Goal: Task Accomplishment & Management: Complete application form

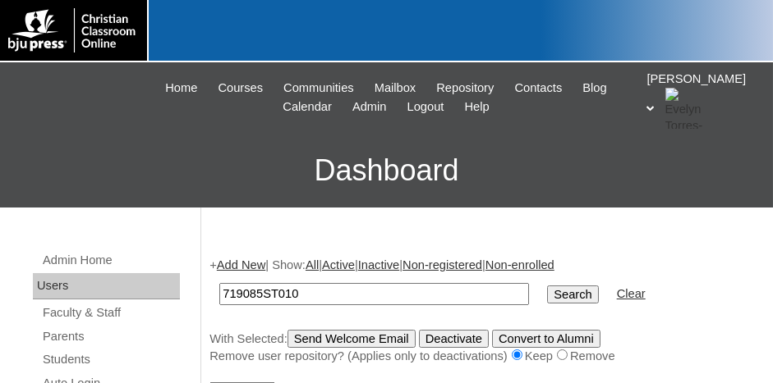
type input "719085ST010"
click at [547, 286] on input "Search" at bounding box center [572, 295] width 51 height 18
drag, startPoint x: 359, startPoint y: 292, endPoint x: 358, endPoint y: 302, distance: 9.9
click at [358, 301] on input "719085ST010" at bounding box center [374, 294] width 310 height 22
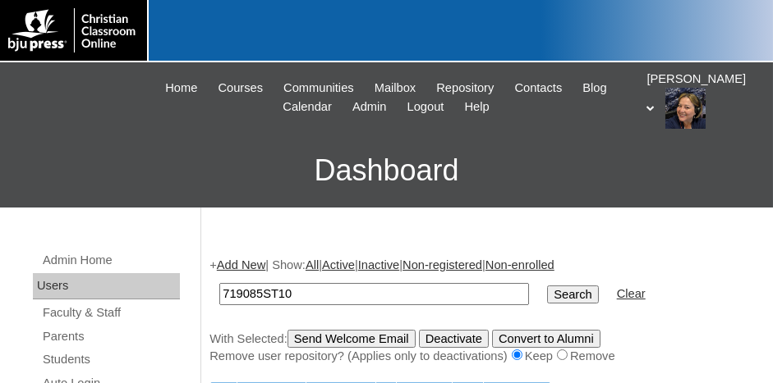
type input "719085ST10"
click at [547, 286] on input "Search" at bounding box center [572, 295] width 51 height 18
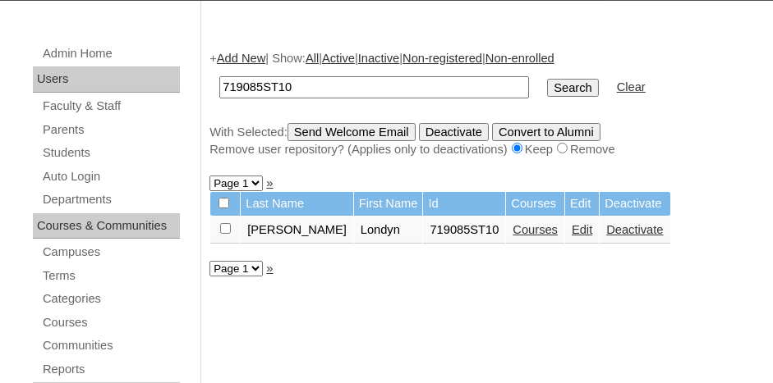
scroll to position [246, 0]
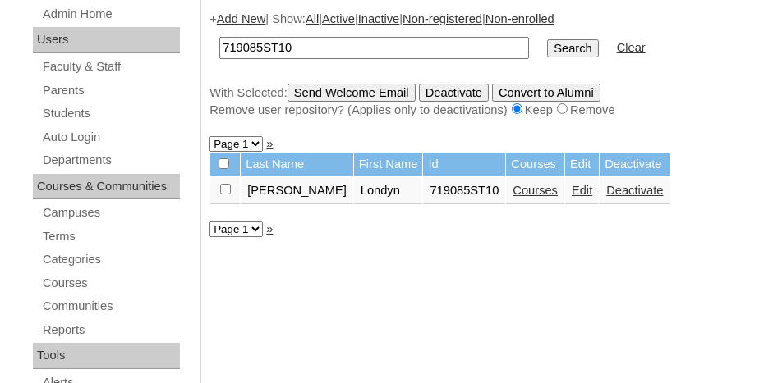
click at [512, 190] on link "Courses" at bounding box center [534, 190] width 45 height 13
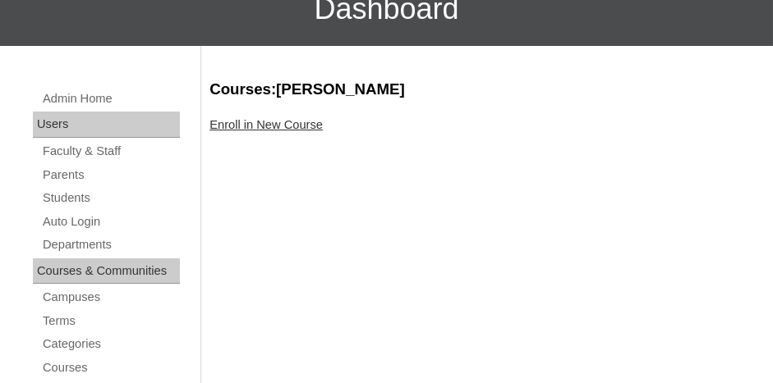
scroll to position [164, 0]
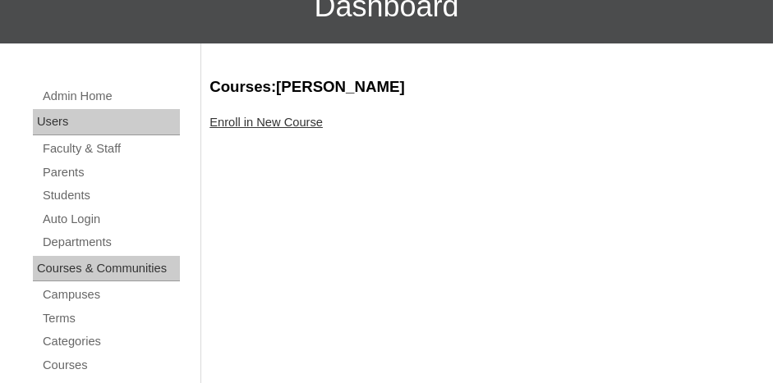
click at [276, 126] on link "Enroll in New Course" at bounding box center [265, 122] width 113 height 13
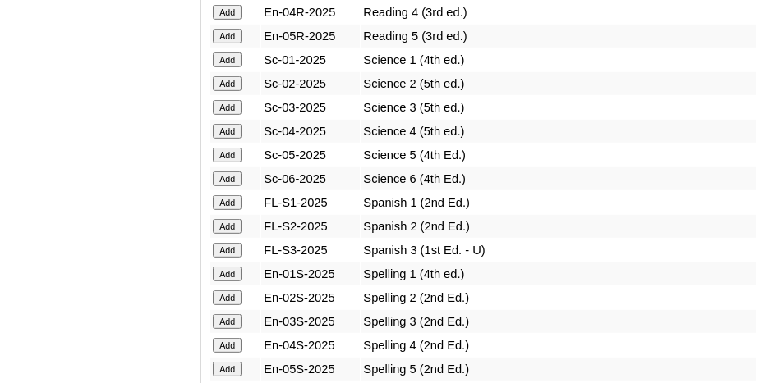
scroll to position [2135, 0]
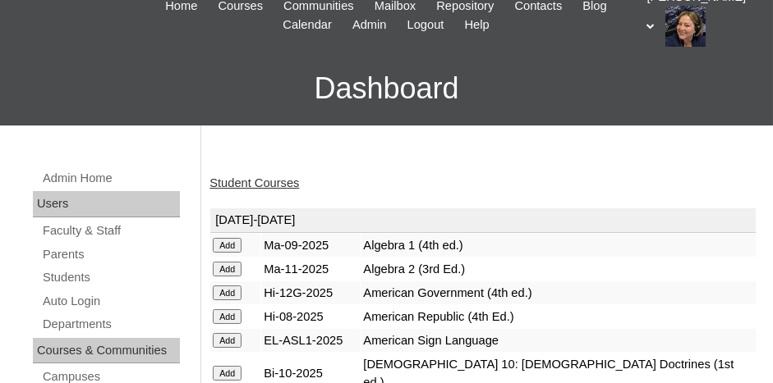
scroll to position [82, 0]
click at [81, 277] on link "Students" at bounding box center [110, 278] width 139 height 21
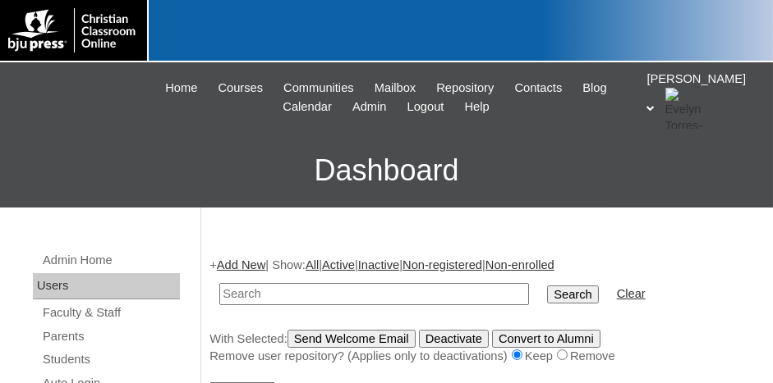
scroll to position [82, 0]
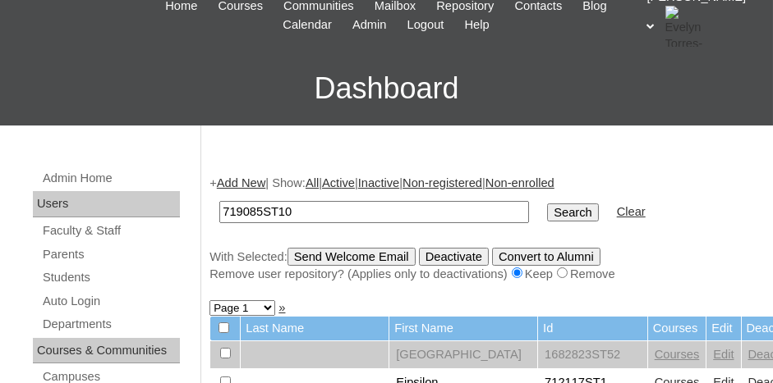
type input "719085ST10"
click at [547, 204] on input "Search" at bounding box center [572, 213] width 51 height 18
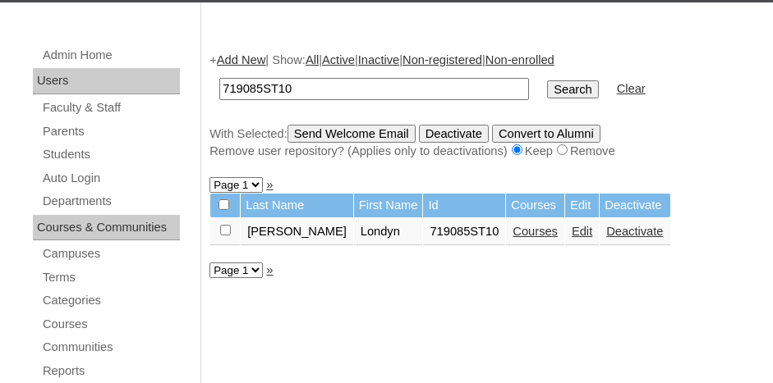
scroll to position [246, 0]
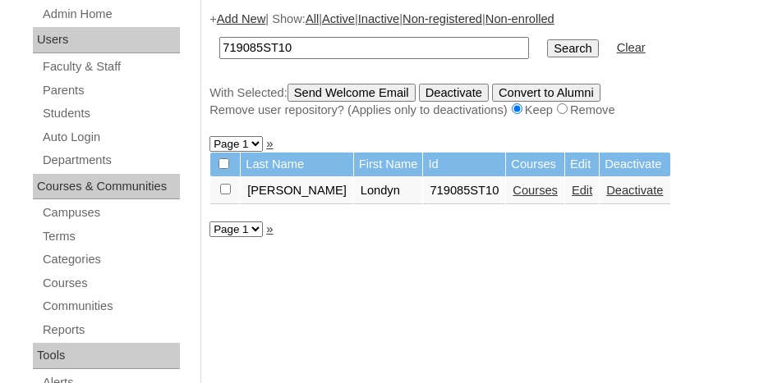
click at [223, 186] on input "checkbox" at bounding box center [225, 189] width 11 height 11
checkbox input "true"
click at [341, 92] on input "Send Welcome Email" at bounding box center [351, 93] width 128 height 18
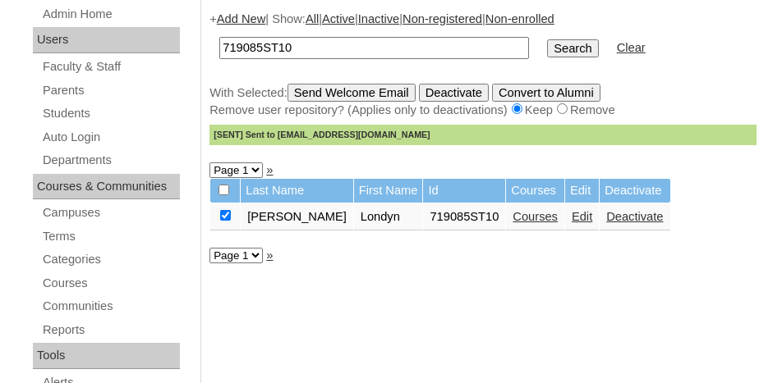
click at [236, 18] on link "Add New" at bounding box center [241, 18] width 48 height 13
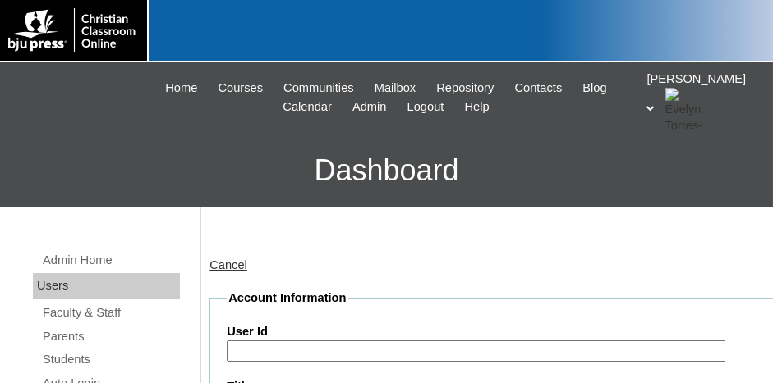
click at [406, 344] on input "User Id" at bounding box center [476, 352] width 498 height 22
paste input "719085ST09"
type input "719085ST11"
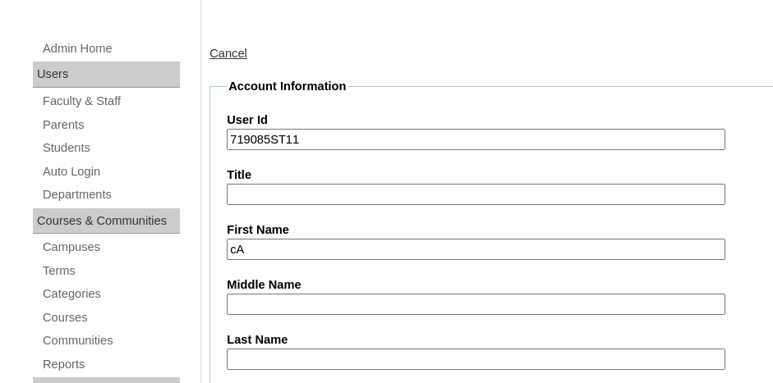
type input "c"
type input "Calla"
type input "[PERSON_NAME]"
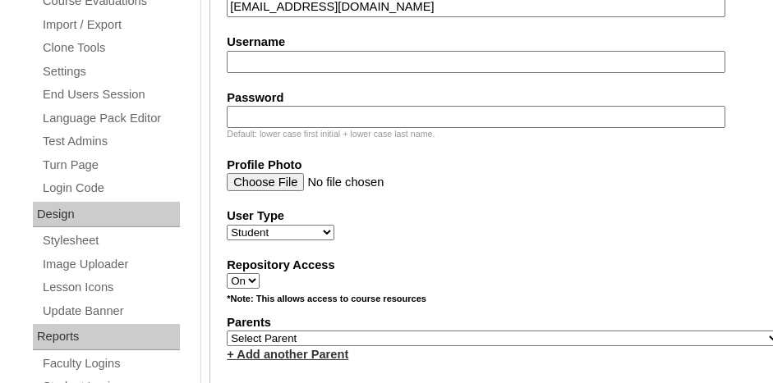
scroll to position [676, 0]
type input "[EMAIL_ADDRESS][DOMAIN_NAME]"
click at [386, 330] on select "Select Parent , [GEOGRAPHIC_DATA], Ma 1, 1 23-24 accountMorgan, [PERSON_NAME] 6…" at bounding box center [503, 338] width 553 height 16
select select "37088"
click at [227, 330] on select "Select Parent , [GEOGRAPHIC_DATA], Ma 1, 1 23-24 accountMorgan, [PERSON_NAME] 6…" at bounding box center [503, 338] width 553 height 16
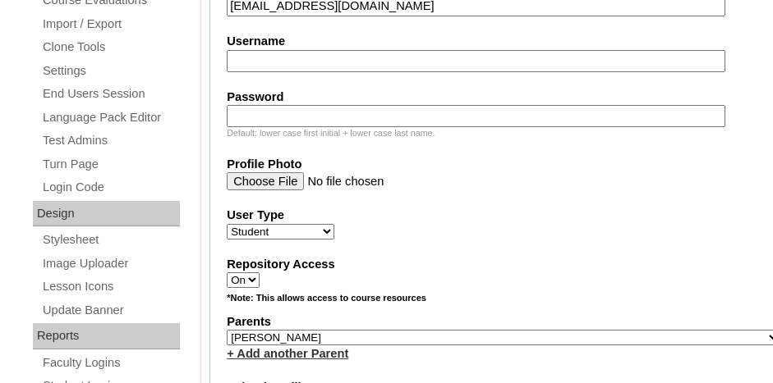
click at [410, 346] on div "+ Add another Parent" at bounding box center [503, 354] width 553 height 17
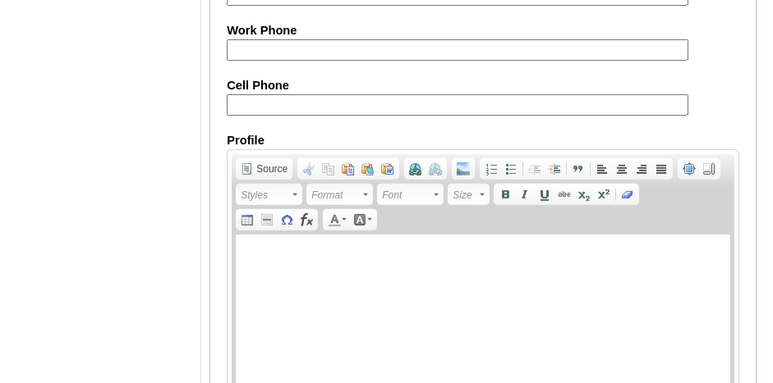
scroll to position [2166, 0]
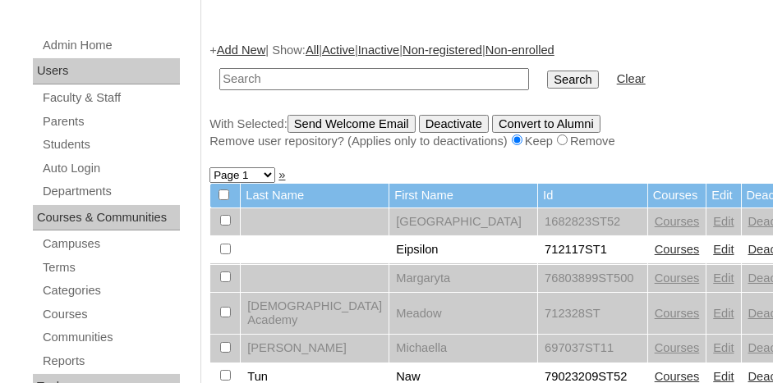
scroll to position [246, 0]
